Goal: Task Accomplishment & Management: Use online tool/utility

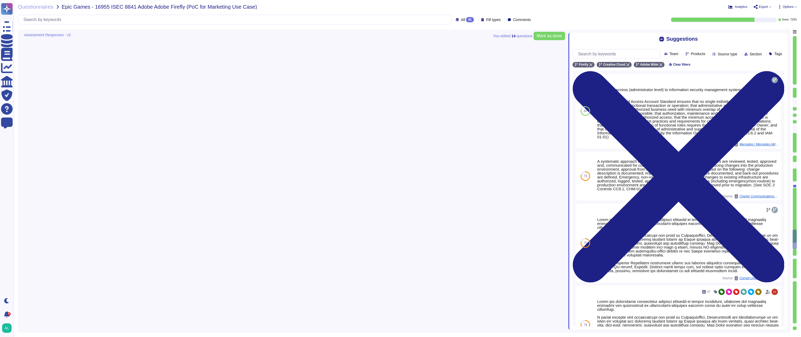
type textarea "Audit logs are stored and retained centrally at Adobe. A Security Incident and …"
type textarea "Logs are retained for 12 months."
type textarea "Audit logs are reviewed on a regular basis for security events. Adobe uses a lo…"
type textarea "Adobe does have anti-malware and anti-virus solutions installed on all workstat…"
type textarea "Adobe implement anti-malware software for Microsoft Windows production systems.…"
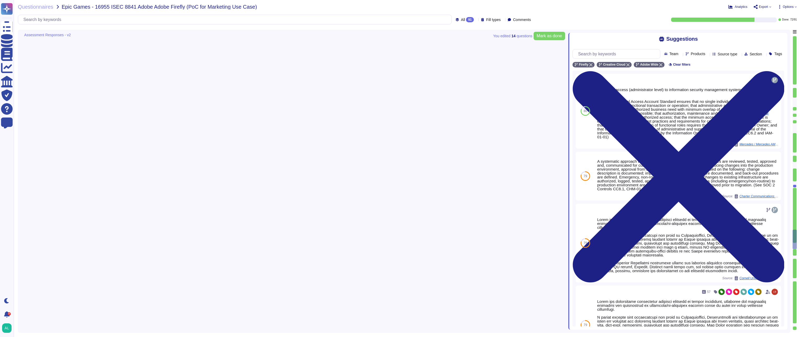
type textarea "Antivirus is running on employee desktops, laptops and email traffic is scanned…"
type textarea "Adobe tests backups on an annual basis."
type textarea "Adobe collects logs that provide details regarding network and security infrast…"
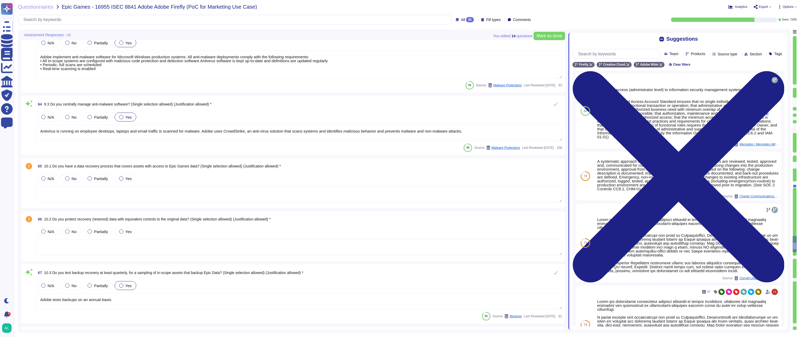
type textarea "Network based Intrusion Detection and/or Intrusion Prevention is in use and mon…"
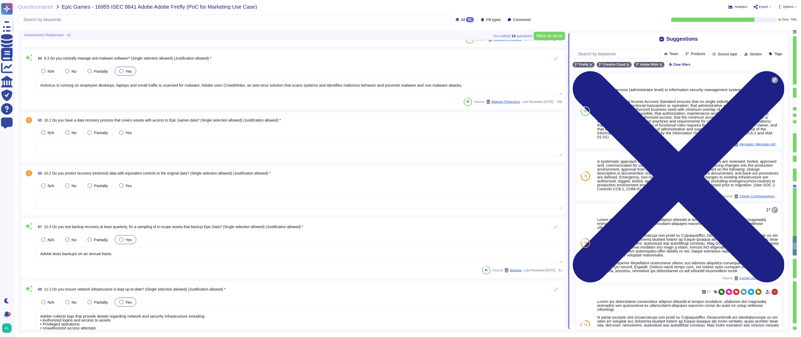
scroll to position [3948, 0]
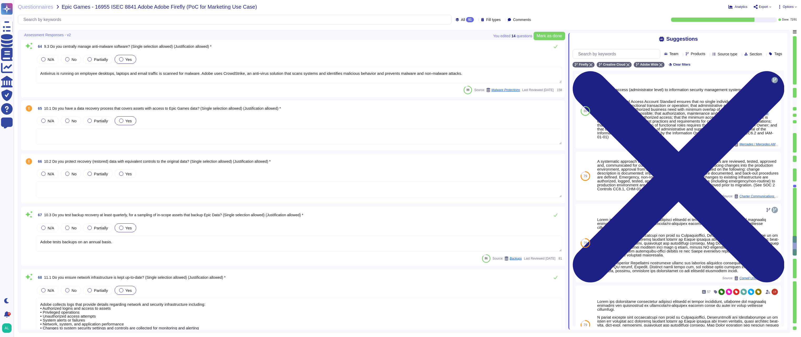
click at [121, 121] on div at bounding box center [121, 121] width 4 height 4
click at [121, 121] on div "Yes" at bounding box center [126, 120] width 22 height 9
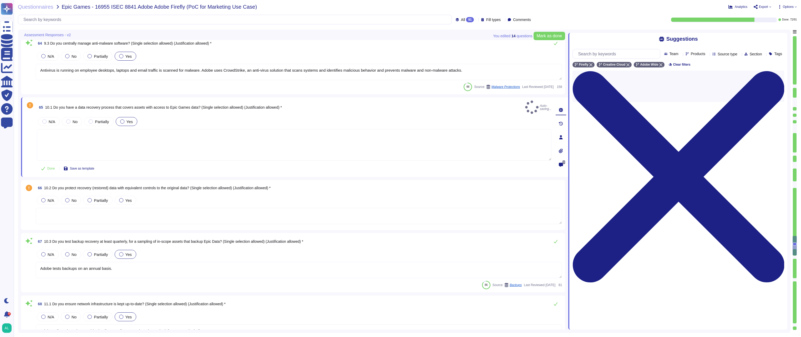
type textarea "Network based Intrusion Detection and/or Intrusion Prevention is in use and mon…"
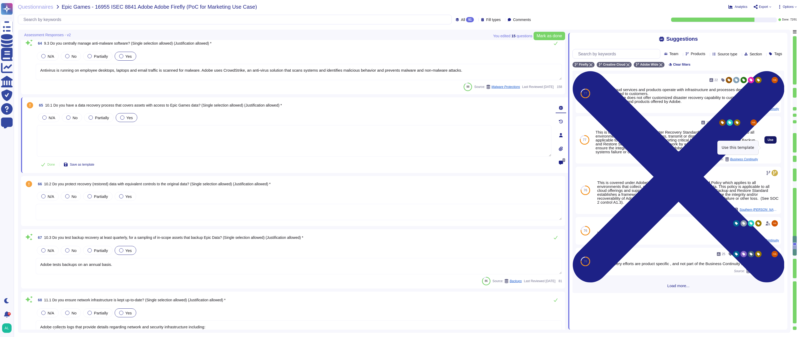
click at [767, 142] on span "Use" at bounding box center [770, 140] width 6 height 3
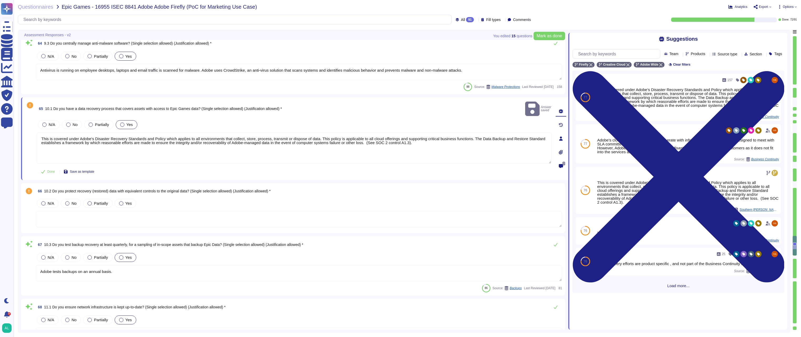
click at [226, 213] on textarea at bounding box center [299, 219] width 526 height 16
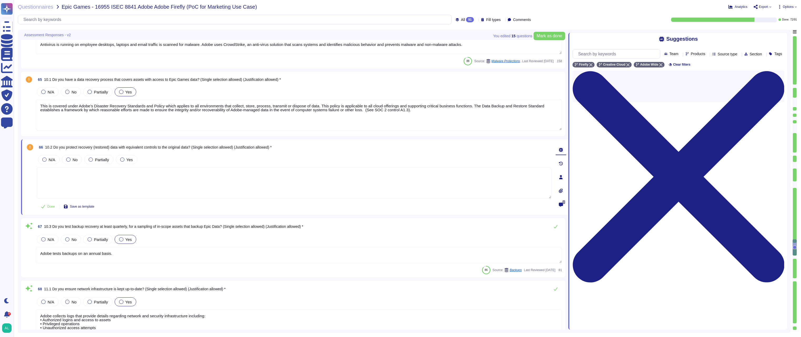
scroll to position [4000, 0]
type textarea "Network based Intrusion Detection and/or Intrusion Prevention is in use and mon…"
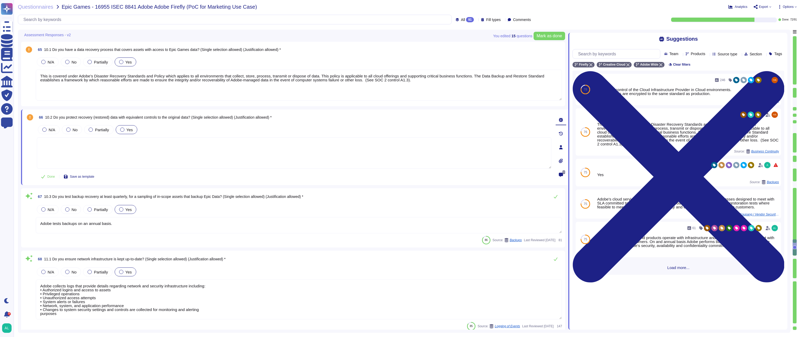
click at [122, 129] on div at bounding box center [122, 130] width 4 height 4
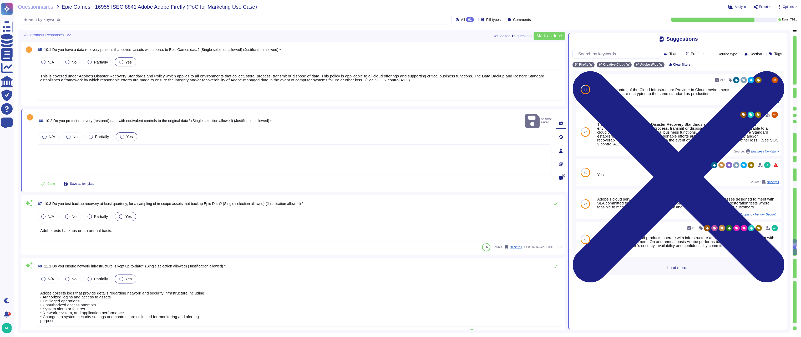
click at [224, 163] on textarea at bounding box center [294, 161] width 514 height 32
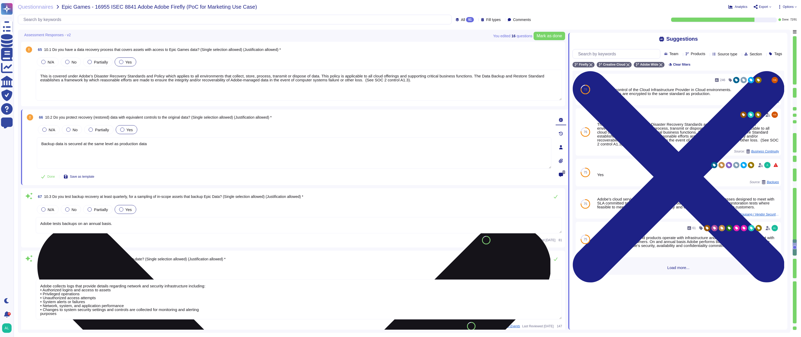
type textarea "Backup data is secured at the same level as production data."
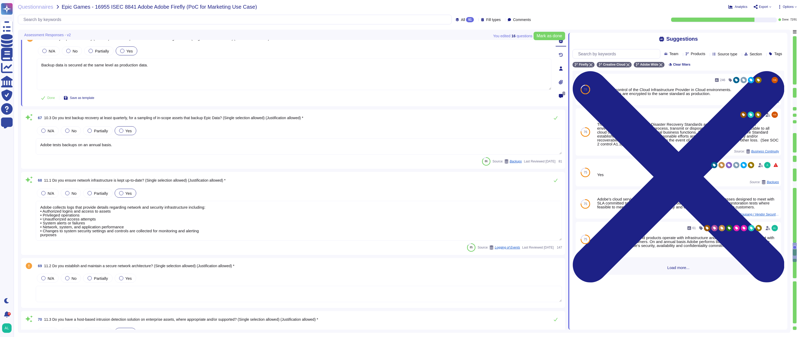
type textarea "Network based Intrusion Detection and/or Intrusion Prevention is in use and mon…"
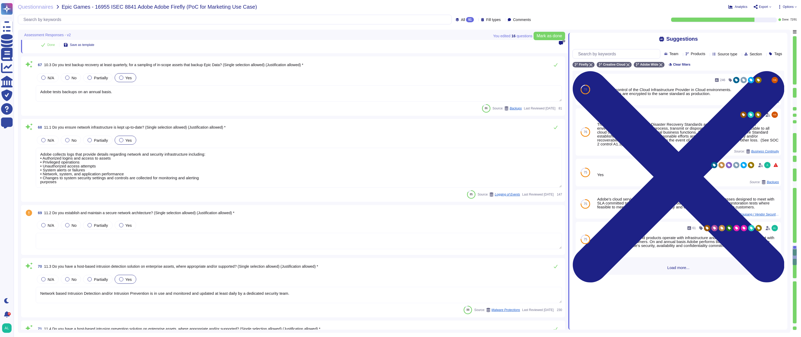
type textarea "Network based Intrusion Detection and/or Intrusion Prevention is in use and mon…"
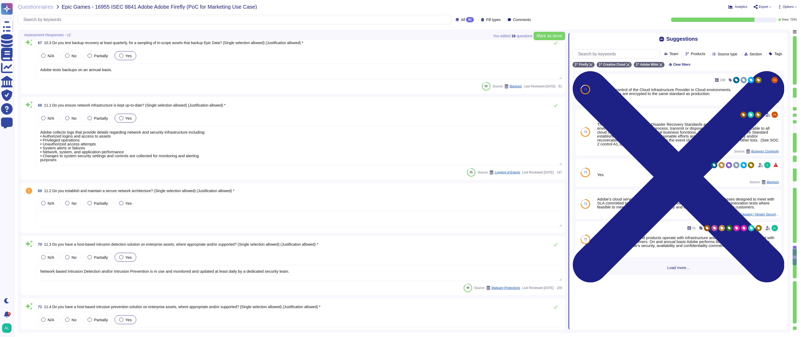
type textarea "Backup data is secured at the same level as production data."
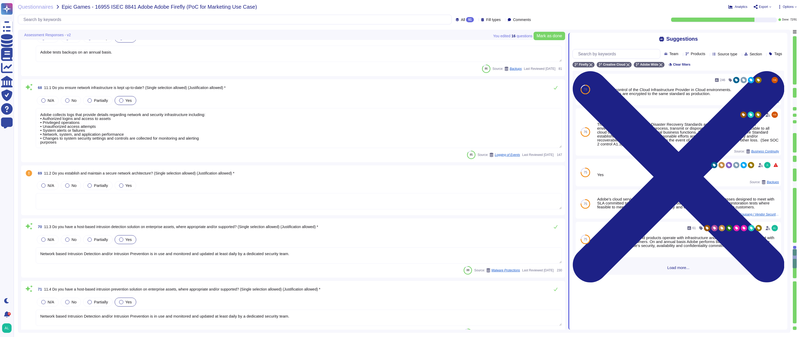
type textarea "Adobe requires employees to complete a general security awareness training on a…"
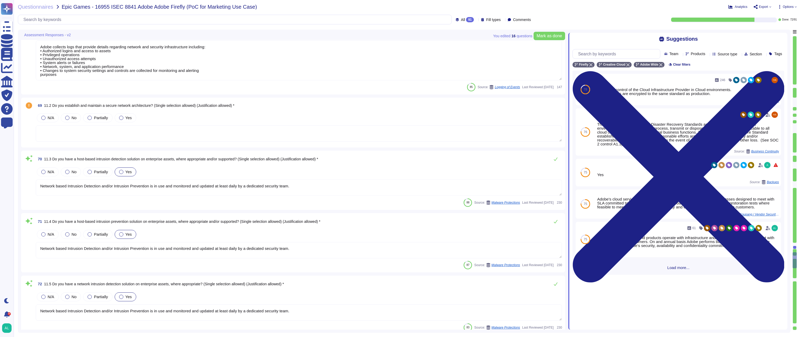
scroll to position [4263, 0]
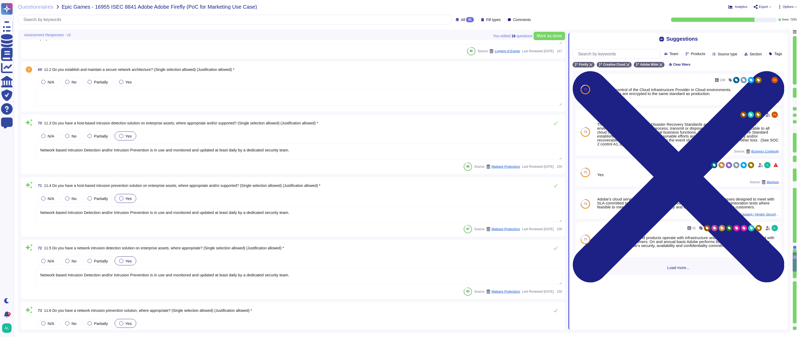
type textarea "Annual privacy awareness training is mandatory for all Adobe Workers. The train…"
click at [120, 83] on div at bounding box center [121, 82] width 4 height 4
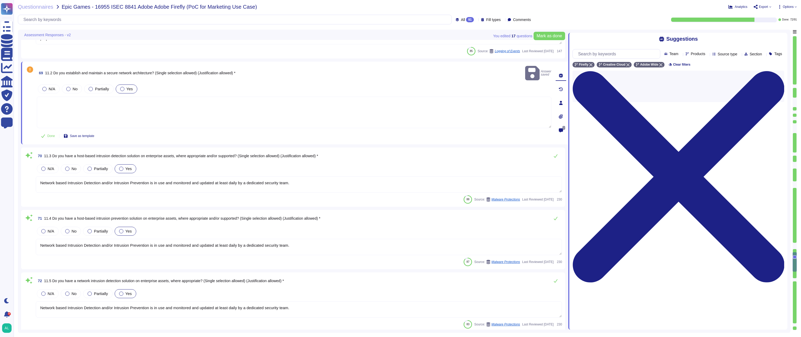
click at [114, 99] on textarea at bounding box center [294, 113] width 514 height 32
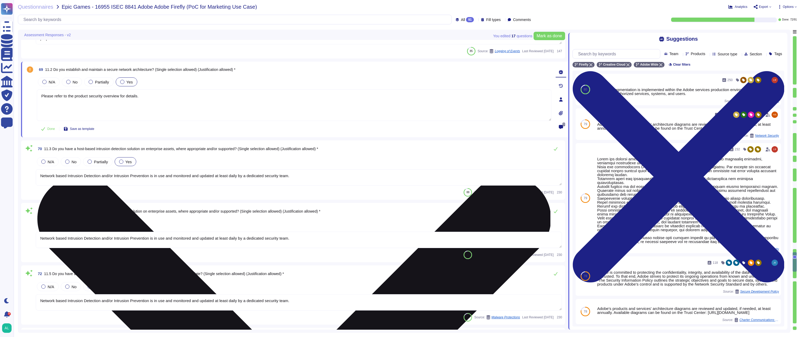
type textarea "Please refer to the product security overview for details."
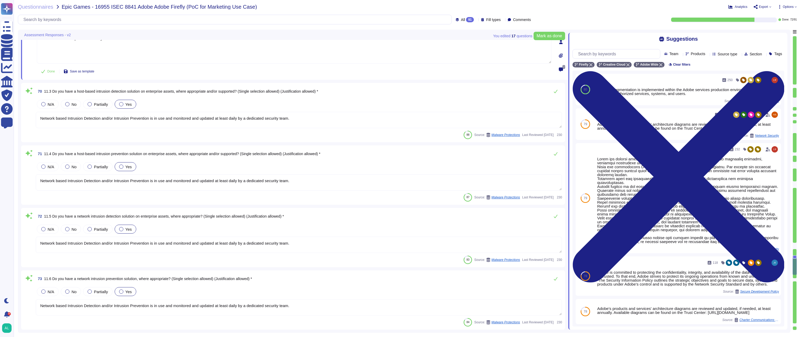
type textarea "Annual privacy awareness training is mandatory for all Adobe Workers. The train…"
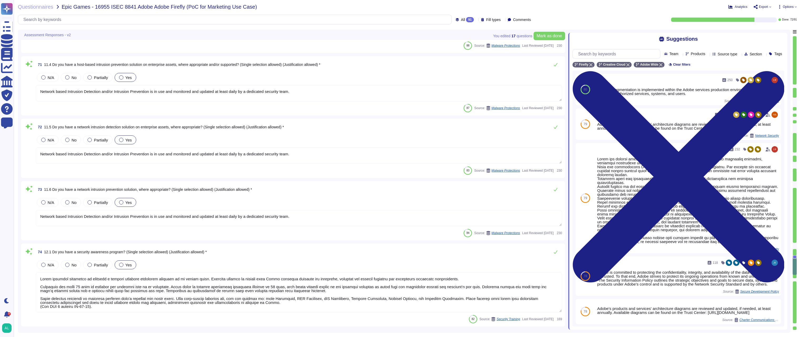
type textarea "Please refer to the product security overview for details."
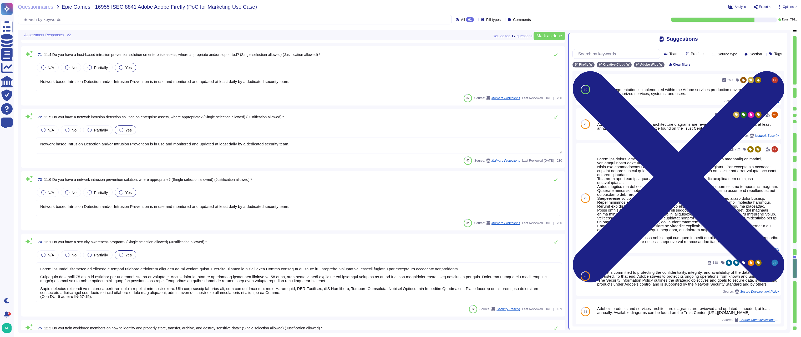
type textarea "Secure remote access to Adobe-operated networks uses 128-bit encryption or high…"
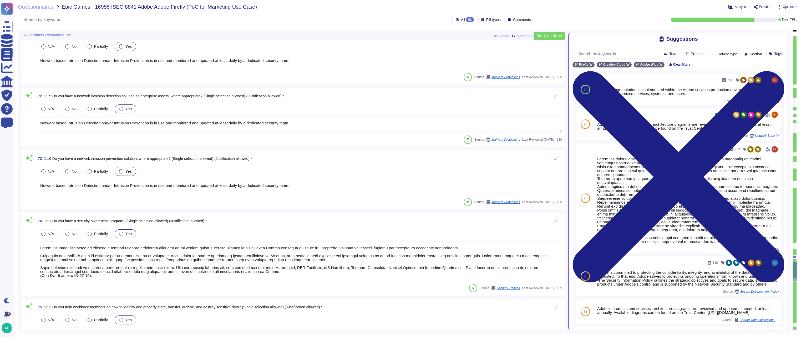
type textarea "All Adobe personnel must periodically complete privacy and data protection trai…"
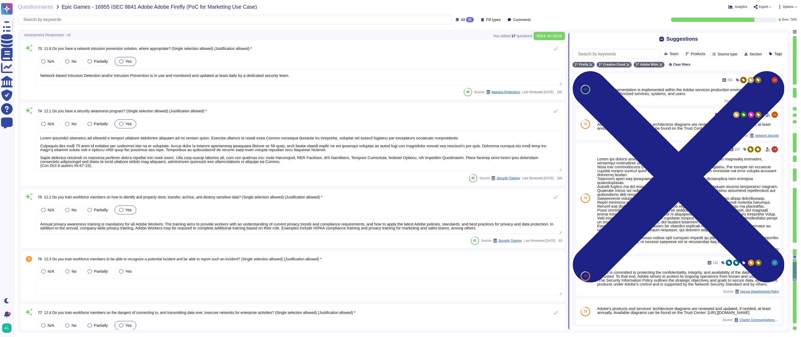
scroll to position [4579, 0]
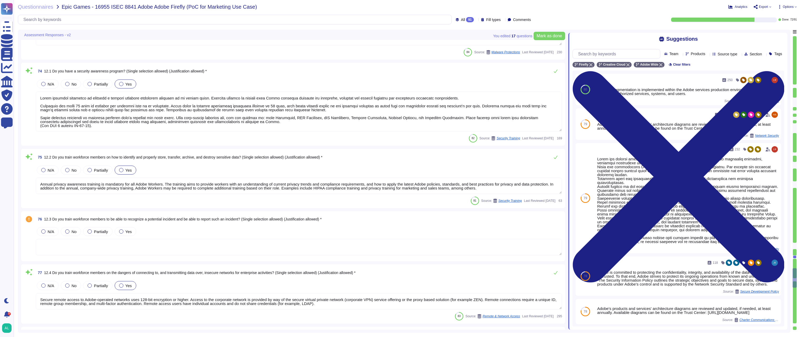
type textarea "Public Cloud hosting providers store all customer data but do not have logical …"
type textarea "Adobe has a documented third-party risk management program is outlined in the V…"
click at [101, 247] on textarea at bounding box center [299, 247] width 526 height 16
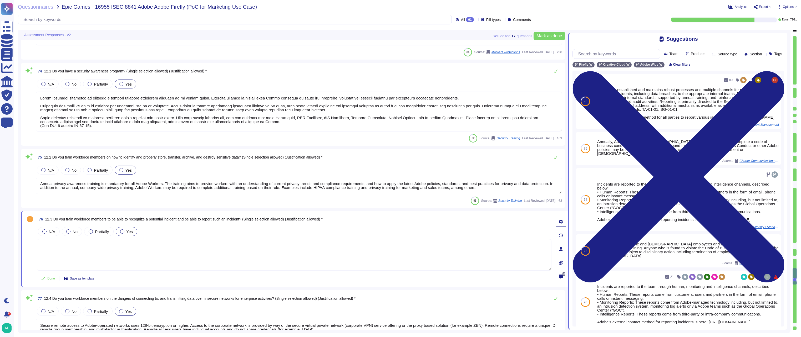
click at [121, 232] on div at bounding box center [122, 232] width 4 height 4
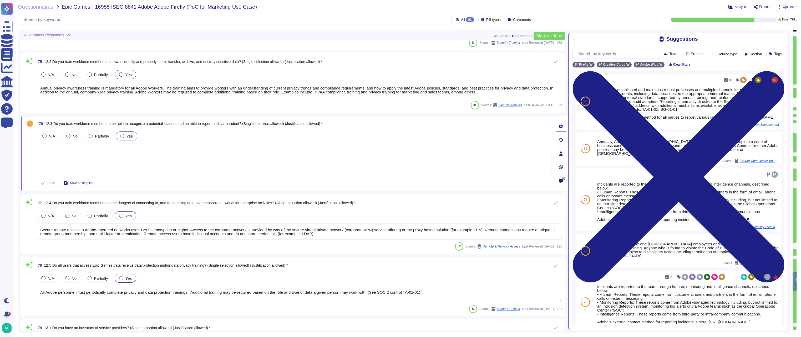
type textarea "Adobe has a documented third-party risk management program is outlined in the V…"
type textarea "Adobe's Service Life Cycle (SLC) includes a mature Secure Product Lifecycle (SP…"
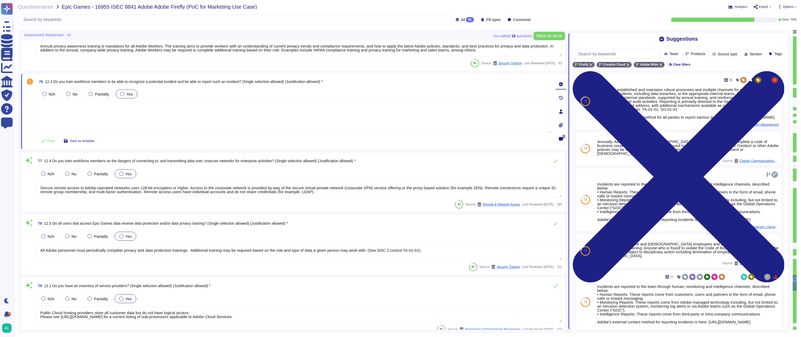
click at [214, 113] on textarea at bounding box center [294, 118] width 514 height 32
click at [631, 55] on input "text" at bounding box center [617, 53] width 84 height 9
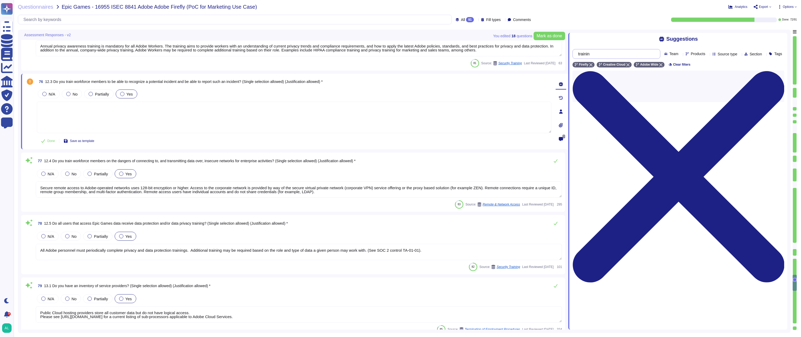
type input "training"
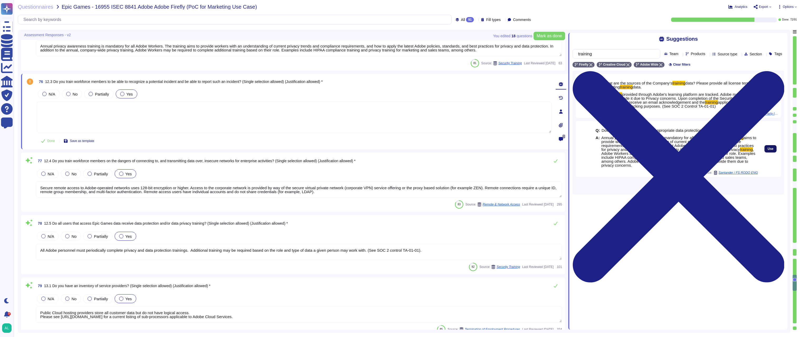
click at [769, 153] on button "Use" at bounding box center [770, 148] width 12 height 7
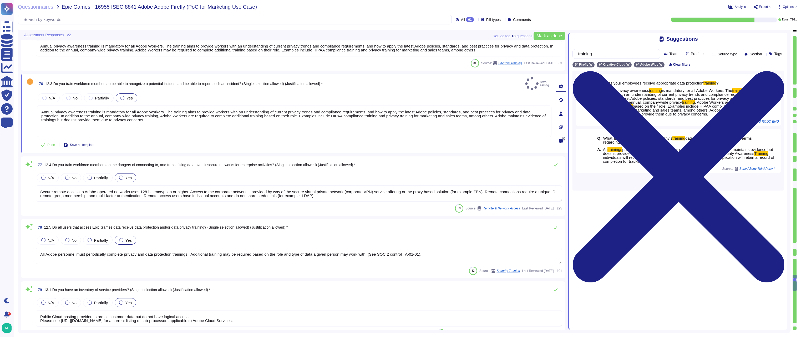
type textarea "Annual privacy awareness training is mandatory for all Adobe Workers. The train…"
click at [769, 163] on span "All trainings provided through Adobe's learning platform are tracked. Adobe mai…" at bounding box center [691, 156] width 176 height 16
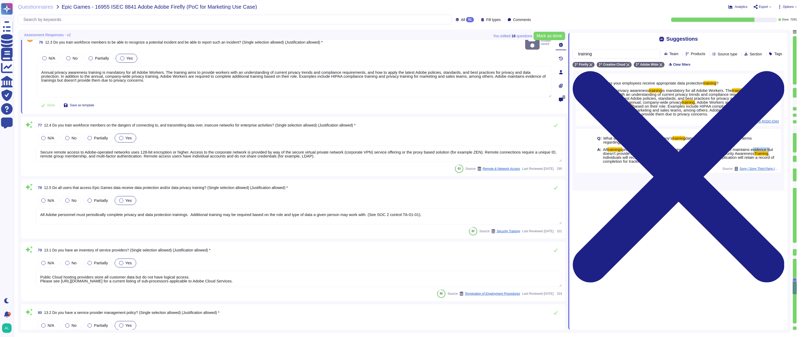
type textarea "Adobe provides a contact method for external parties to report incidents here: …"
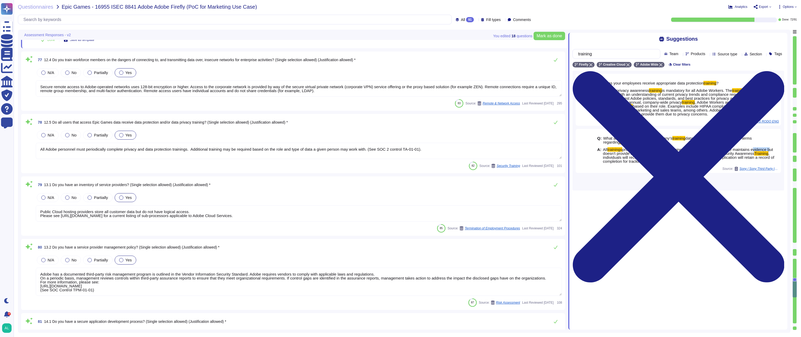
type textarea "All components and code produced by third parties, including open source librar…"
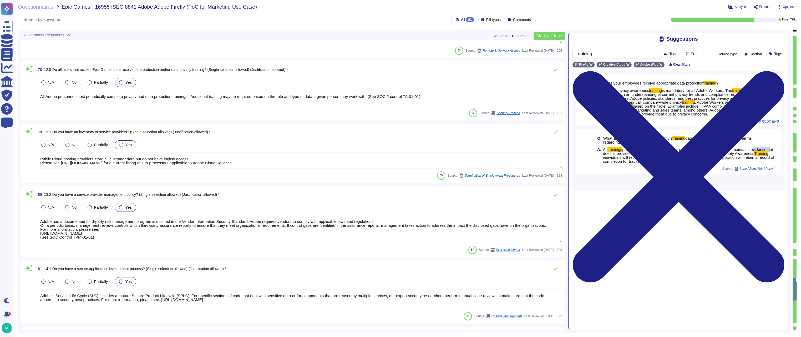
type textarea "All components and code produced by third parties, including open source librar…"
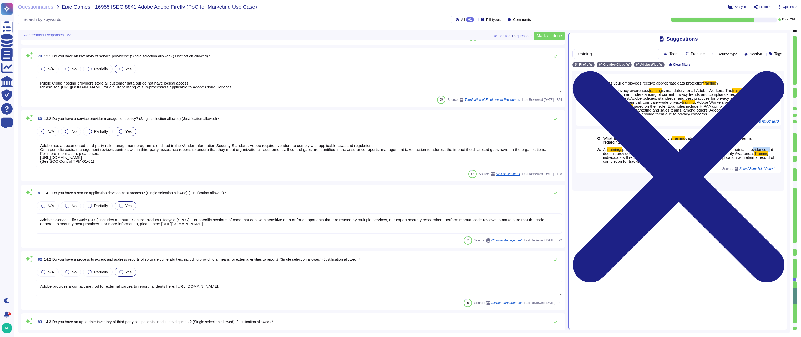
type textarea "Production environments are physically and logically segregated from non-produc…"
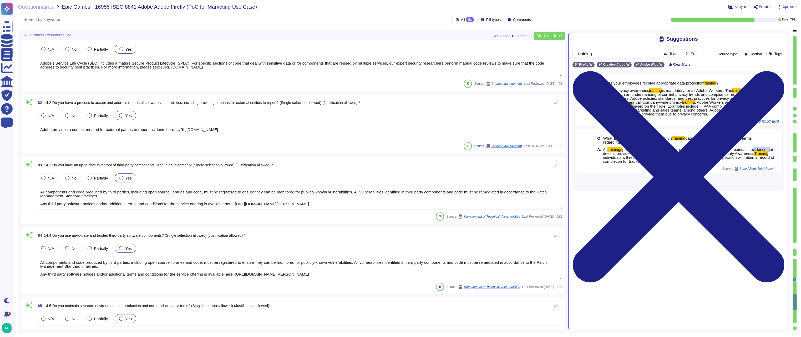
type textarea "Adobe has a documented and approved incident response plan in place to assist d…"
type textarea "Yes. Adobe has an established procedure posted internally where everyone is dir…"
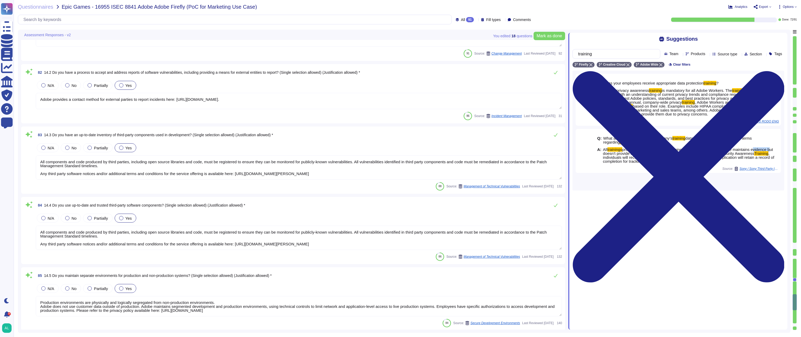
type textarea "Only regular employees and interns may use a personal Mobile Device to access c…"
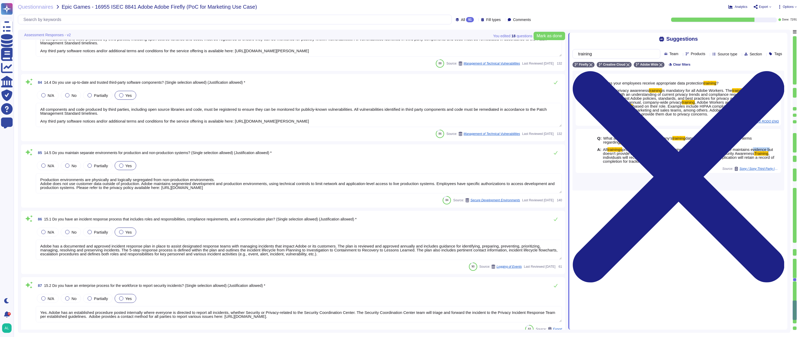
type textarea "Adobe has established the Bring Your Own Device (BYOD) Standard which prohibits…"
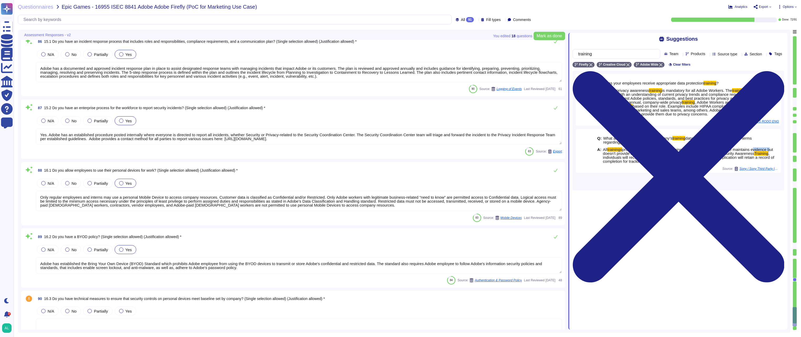
type textarea "Data center facilities are architected to segregate office space, data center r…"
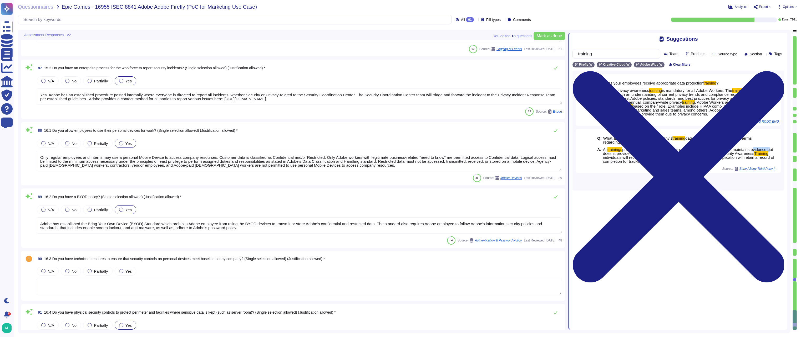
scroll to position [5484, 0]
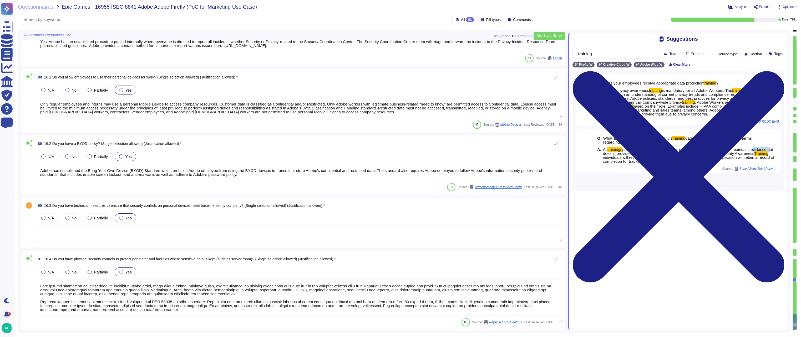
click at [122, 218] on div at bounding box center [121, 218] width 4 height 4
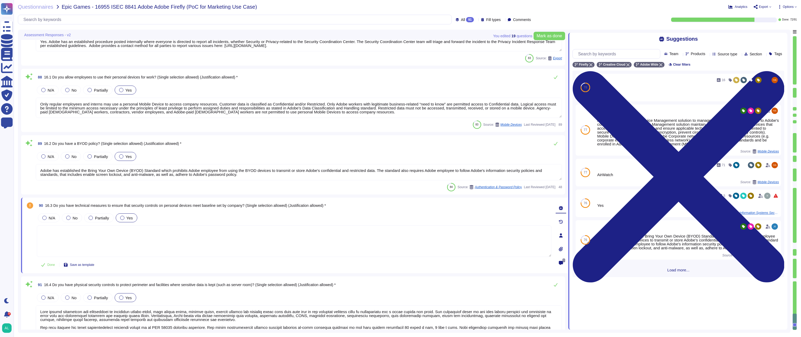
click at [201, 242] on textarea at bounding box center [294, 242] width 514 height 32
click at [619, 57] on input "text" at bounding box center [617, 53] width 84 height 9
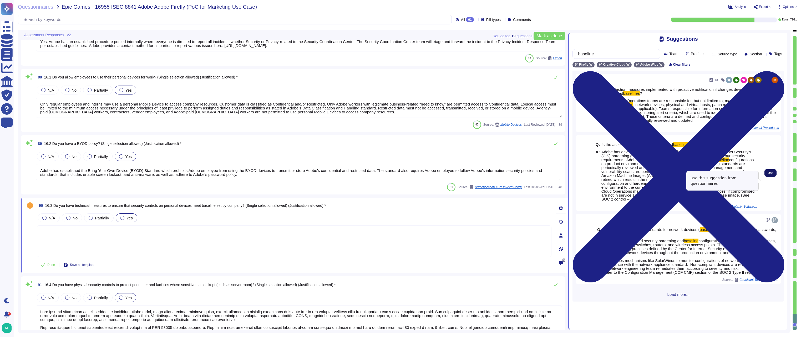
type input "baseline"
click at [764, 177] on button "Use" at bounding box center [770, 173] width 12 height 7
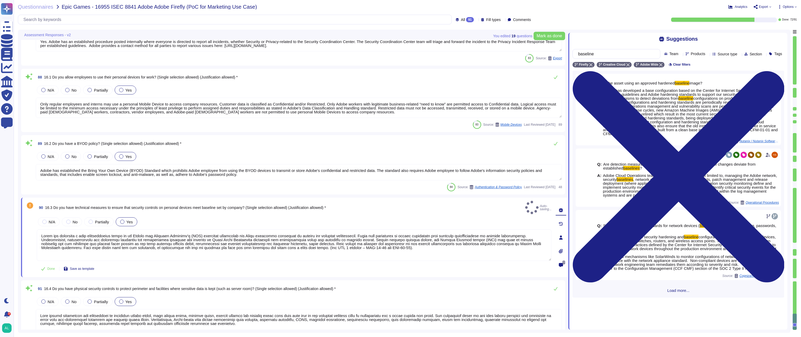
type textarea "Adobe has developed a base configuration based on the Center for Internet Secur…"
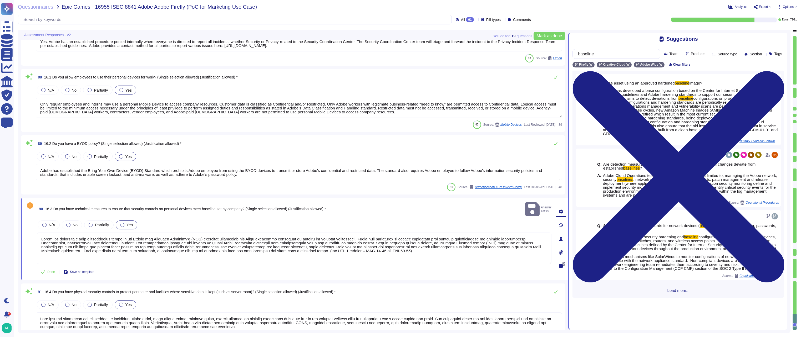
scroll to position [5506, 0]
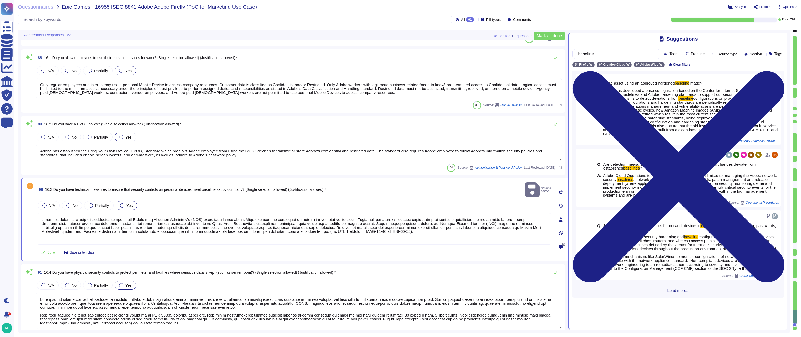
type textarea "All components and code produced by third parties, including open source librar…"
type textarea "Production environments are physically and logically segregated from non-produc…"
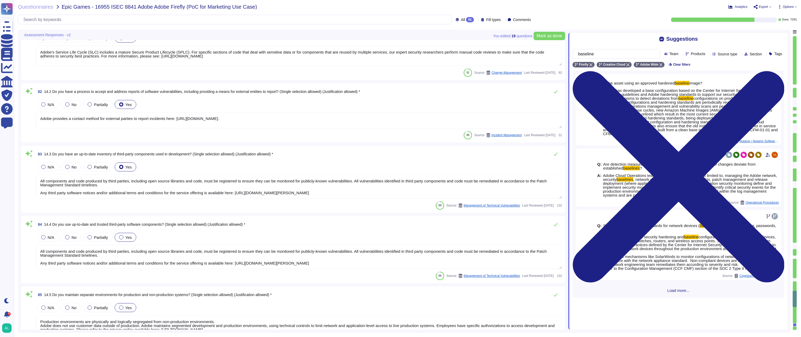
type textarea "Secure remote access to Adobe-operated networks uses 128-bit encryption or high…"
type textarea "All Adobe personnel must periodically complete privacy and data protection trai…"
type textarea "Public Cloud hosting providers store all customer data but do not have logical …"
type textarea "Adobe has a documented third-party risk management program is outlined in the V…"
type textarea "Adobe's Service Life Cycle (SLC) includes a mature Secure Product Lifecycle (SP…"
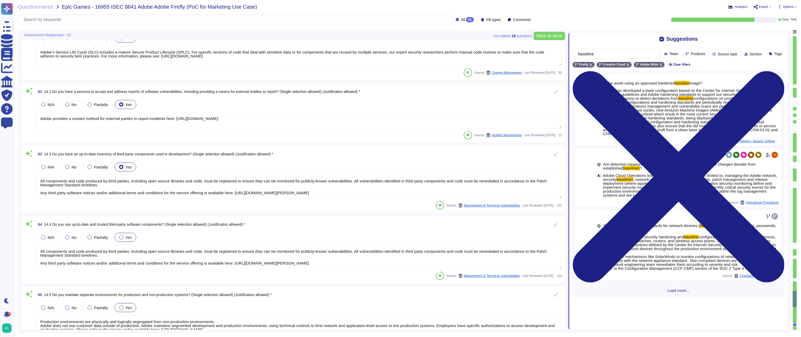
type textarea "Adobe provides a contact method for external parties to report incidents here: …"
type textarea "All components and code produced by third parties, including open source librar…"
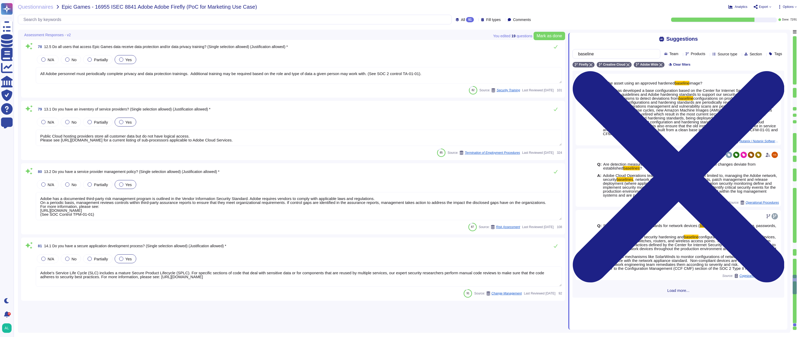
scroll to position [4696, 0]
type textarea "Network based Intrusion Detection and/or Intrusion Prevention is in use and mon…"
type textarea "Adobe requires employees to complete a general security awareness training on a…"
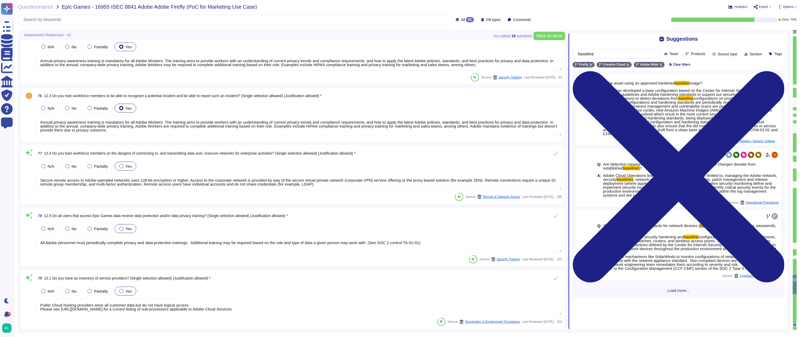
type textarea "Annual privacy awareness training is mandatory for all Adobe Workers. The train…"
click at [552, 36] on span "Mark as done" at bounding box center [548, 36] width 25 height 4
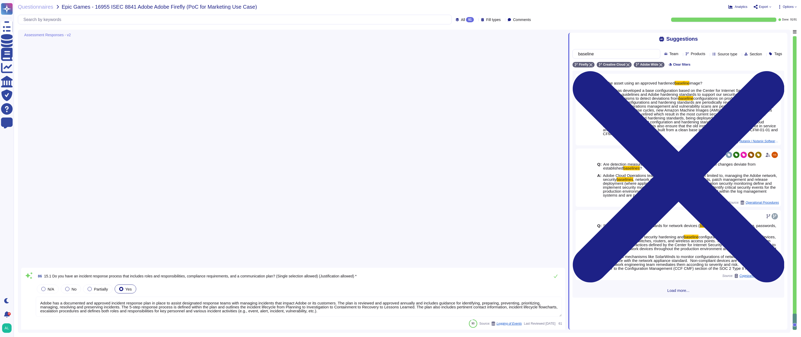
scroll to position [5491, 0]
type textarea "Adobe has a documented and approved incident response plan in place to assist d…"
type textarea "Yes. Adobe has an established procedure posted internally where everyone is dir…"
type textarea "Only regular employees and interns may use a personal Mobile Device to access c…"
type textarea "Adobe has established the Bring Your Own Device (BYOD) Standard which prohibits…"
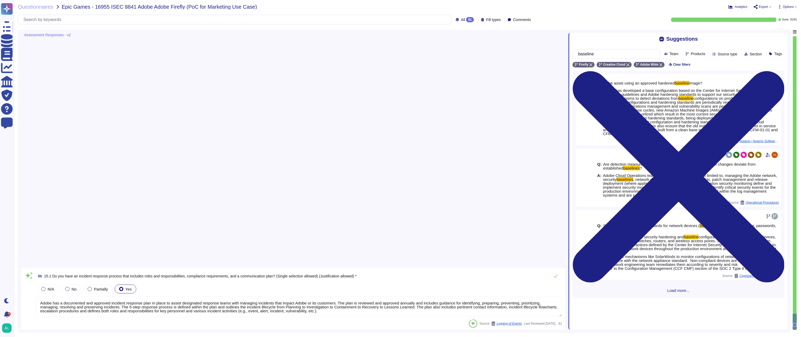
type textarea "Adobe has developed a base configuration based on the Center for Internet Secur…"
type textarea "Data center facilities are architected to segregate office space, data center r…"
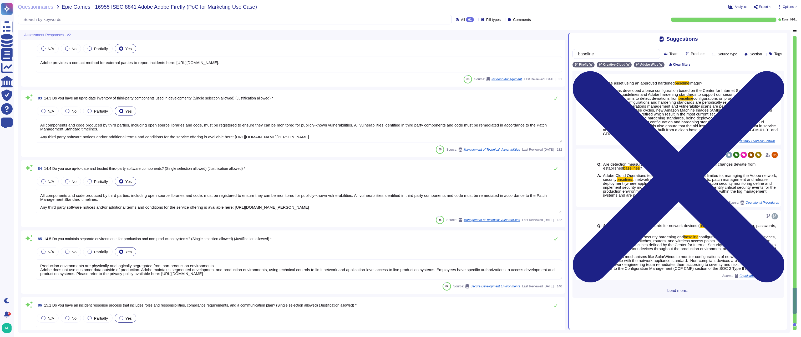
type textarea "Public Cloud hosting providers store all customer data but do not have logical …"
type textarea "Adobe has a documented third-party risk management program is outlined in the V…"
type textarea "Adobe's Service Life Cycle (SLC) includes a mature Secure Product Lifecycle (SP…"
type textarea "Adobe provides a contact method for external parties to report incidents here: …"
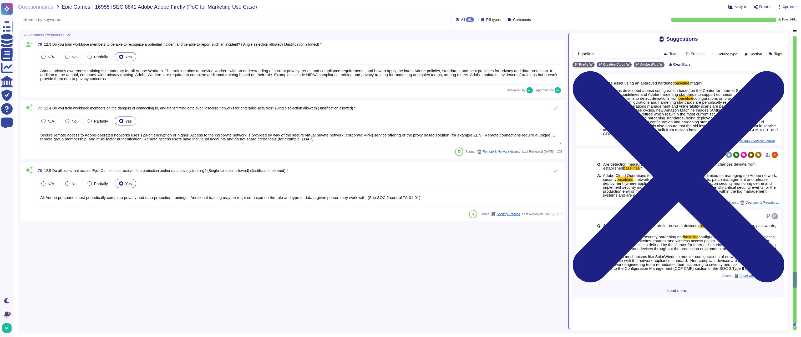
type textarea "Network based Intrusion Detection and/or Intrusion Prevention is in use and mon…"
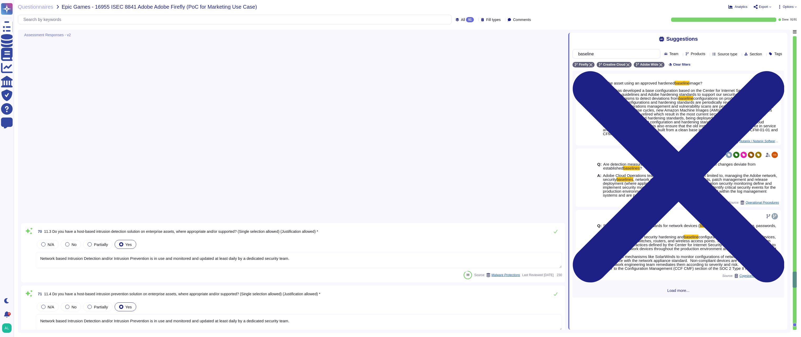
type textarea "Network based Intrusion Detection and/or Intrusion Prevention is in use and mon…"
type textarea "Adobe requires employees to complete a general security awareness training on a…"
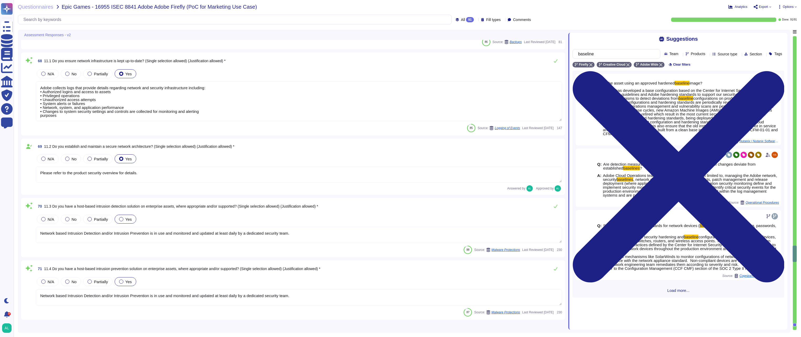
type textarea "Adobe implement anti-malware software for Microsoft Windows production systems.…"
type textarea "Antivirus is running on employee desktops, laptops and email traffic is scanned…"
type textarea "This is covered under Adobe’s Disaster Recovery Standards and Policy which appl…"
type textarea "Backup data is secured at the same level as production data."
type textarea "Adobe tests backups on an annual basis."
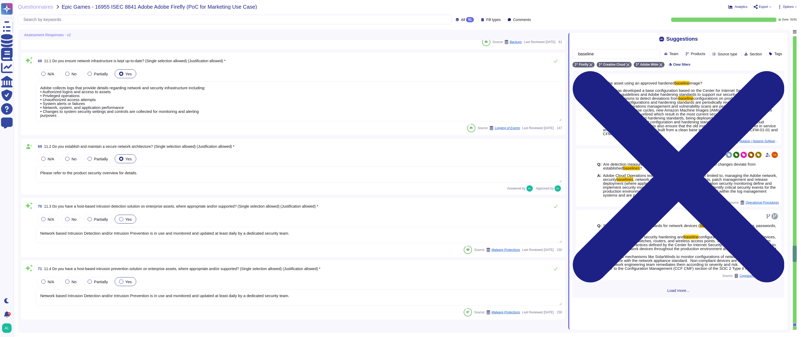
type textarea "Adobe collects logs that provide details regarding network and security infrast…"
type textarea "Please refer to the product security overview for details."
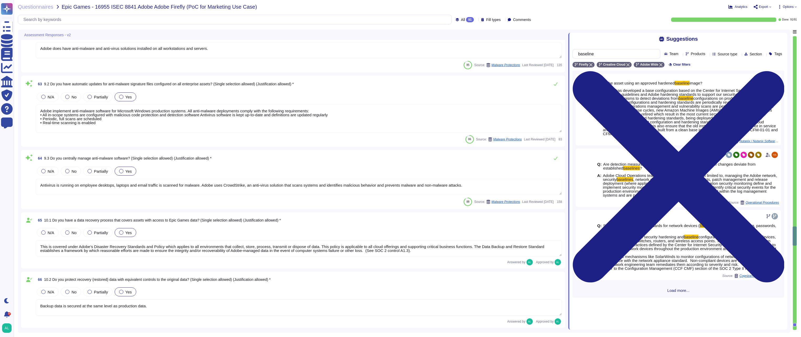
type textarea "Audit logs are stored and retained centrally at Adobe. A Security Incident and …"
type textarea "Logs are retained for 12 months."
type textarea "Audit logs are reviewed on a regular basis for security events. Adobe uses a lo…"
type textarea "Adobe does have anti-malware and anti-virus solutions installed on all workstat…"
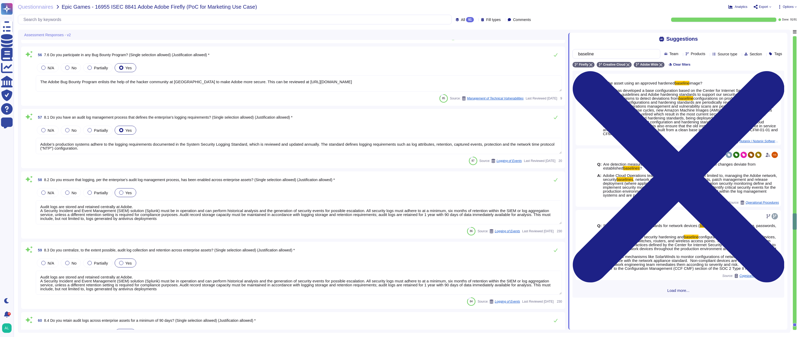
type textarea "Monthly scans are performed."
type textarea "For customer-facing products as defined in Adobe's Current List of Certificatio…"
type textarea "The Adobe Bug Bounty Program enlists the help of the hacker community at Hacker…"
type textarea "Adobe’s production systems adhere to the logging requirements documented in the…"
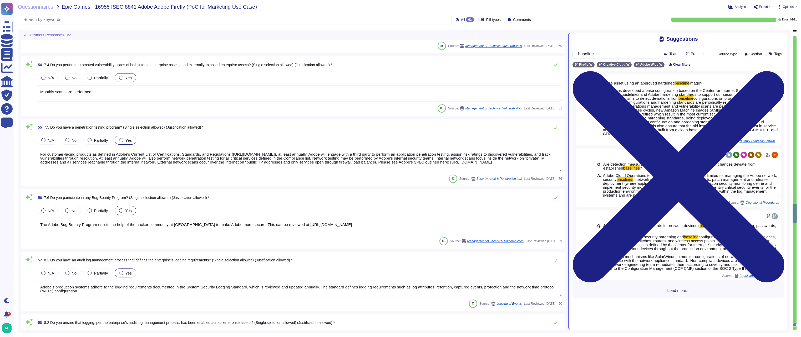
type textarea "The Adobe Vulnerability Management program provides operational groups with the…"
type textarea "Adobe managed Mobile (iOS and Android) and Workstation (MacOS and Windows) devi…"
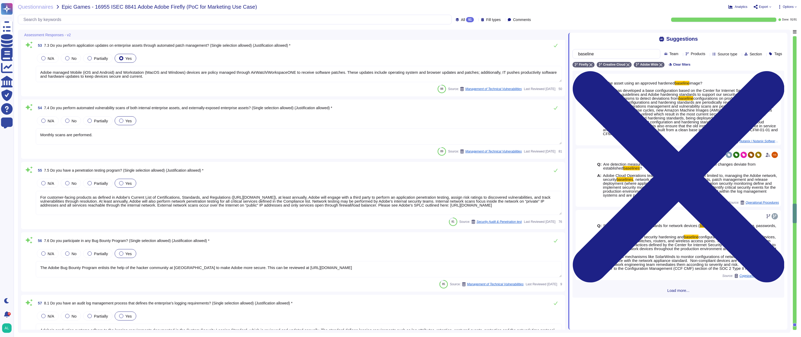
scroll to position [3236, 0]
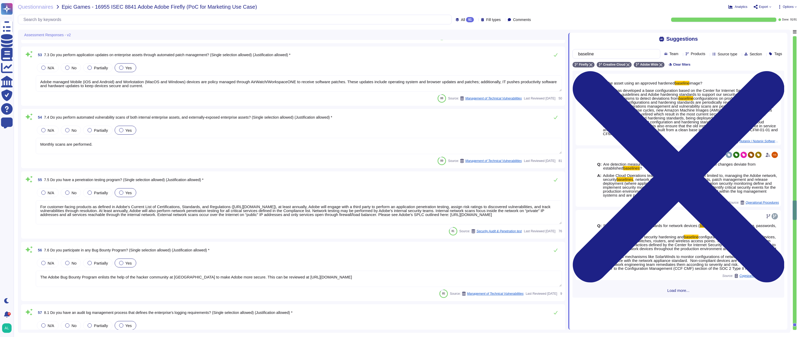
click at [781, 7] on icon at bounding box center [779, 7] width 4 height 4
click at [765, 5] on span "Export" at bounding box center [763, 6] width 9 height 3
click at [772, 32] on p "Download" at bounding box center [781, 39] width 19 height 15
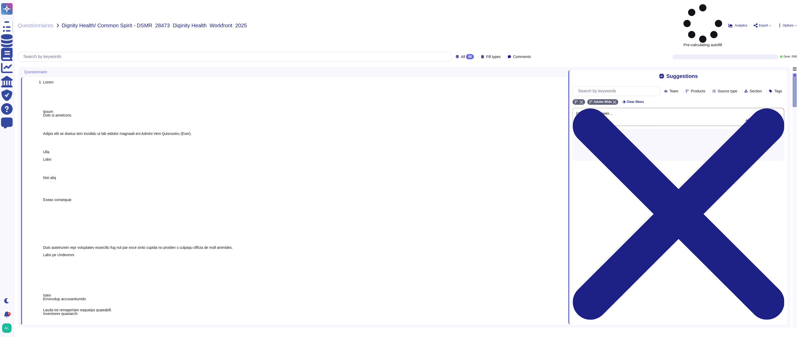
scroll to position [9931, 0]
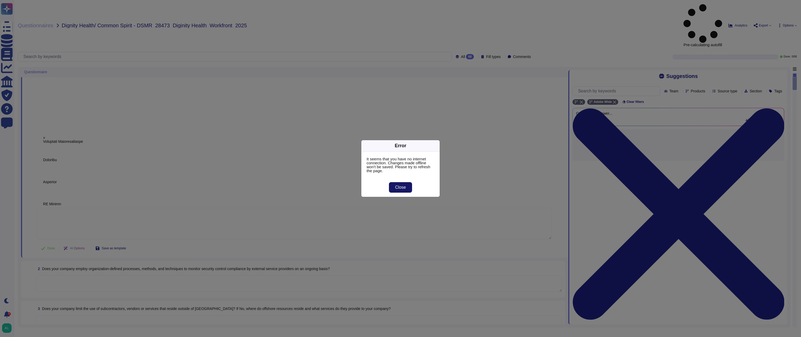
click at [402, 189] on span "Close" at bounding box center [400, 188] width 11 height 4
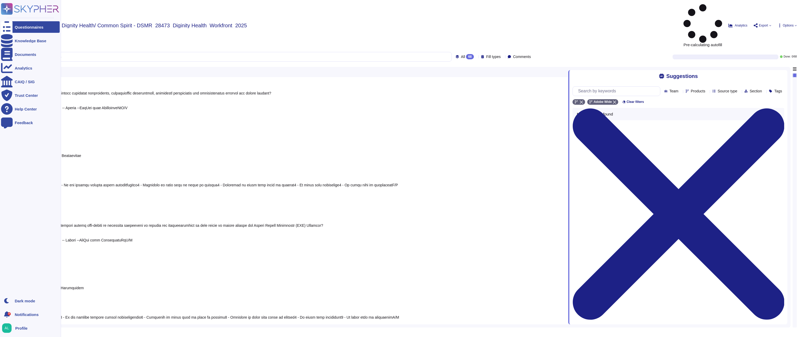
scroll to position [4306, 0]
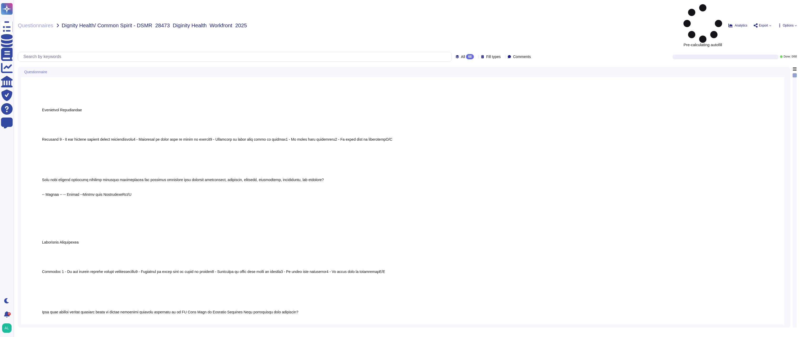
click at [50, 73] on icon at bounding box center [50, 73] width 0 height 0
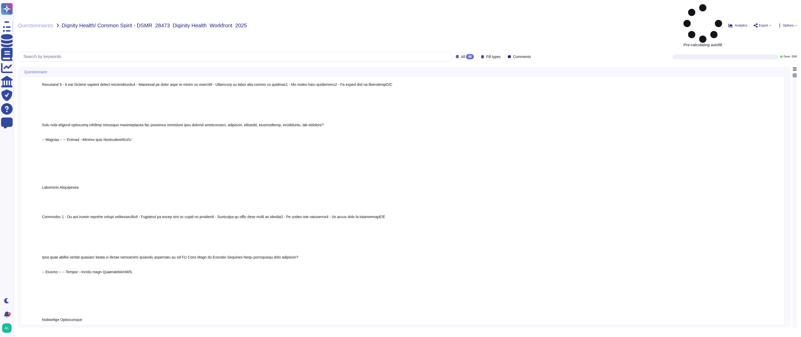
click at [50, 73] on icon at bounding box center [50, 73] width 0 height 0
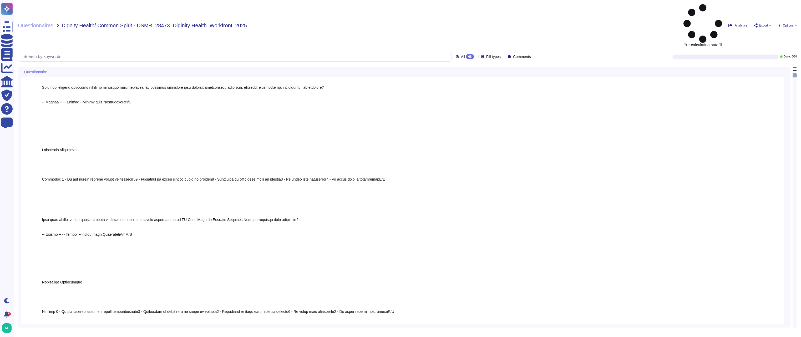
scroll to position [6045, 0]
click at [50, 73] on icon at bounding box center [50, 73] width 0 height 0
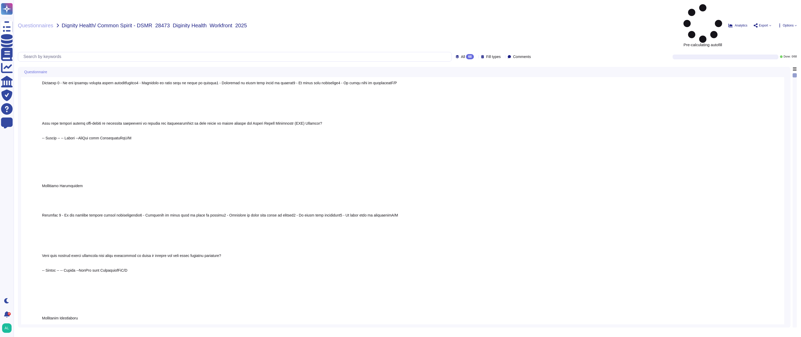
scroll to position [4416, 0]
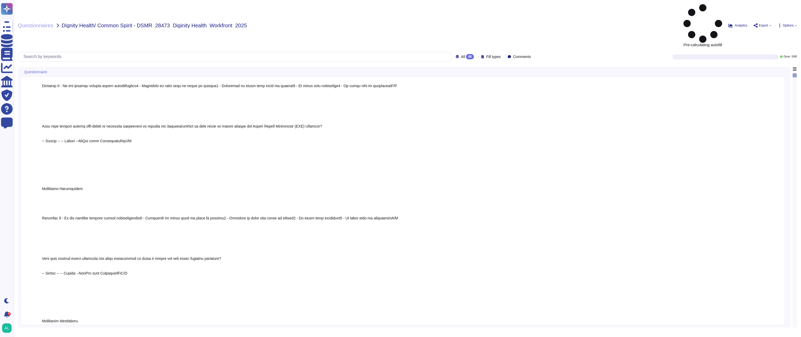
click at [794, 23] on span "Options" at bounding box center [786, 25] width 19 height 4
click at [793, 24] on span "Options" at bounding box center [787, 25] width 11 height 3
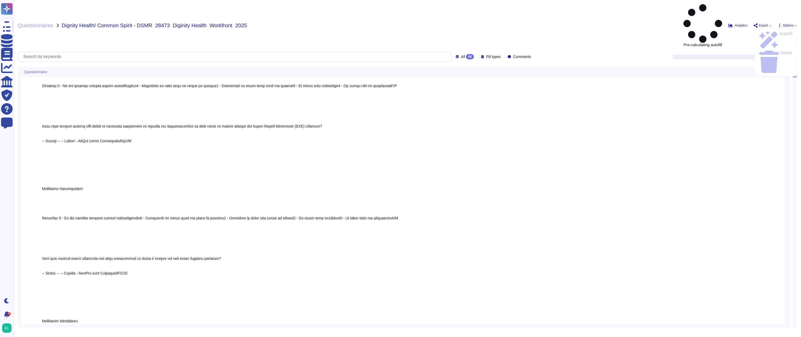
click at [771, 28] on div "Autofill Delete" at bounding box center [775, 52] width 42 height 48
